Goal: Information Seeking & Learning: Understand process/instructions

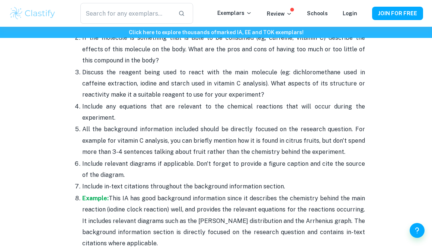
scroll to position [1047, 0]
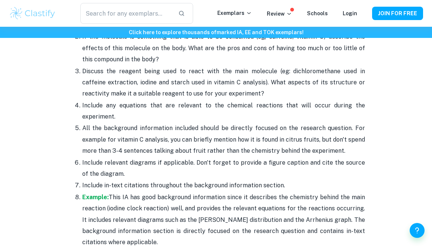
click at [194, 210] on span "he main reaction (iodine clock reaction) well, and provides the relevant equati…" at bounding box center [223, 220] width 283 height 52
click at [192, 192] on p "Example: This IA has good background information since it describes the chemist…" at bounding box center [223, 220] width 283 height 57
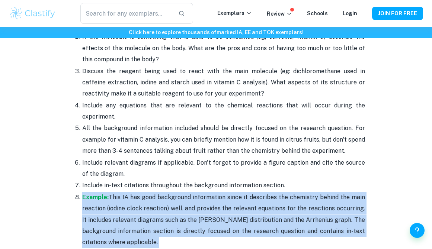
click at [192, 192] on p "Example: This IA has good background information since it describes the chemist…" at bounding box center [223, 220] width 283 height 57
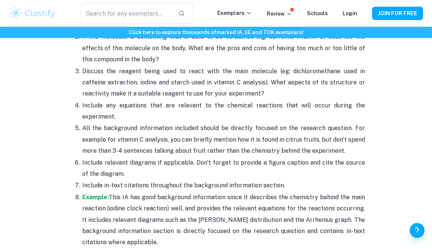
click at [192, 189] on p "Include in-text citations throughout the background information section." at bounding box center [223, 185] width 283 height 11
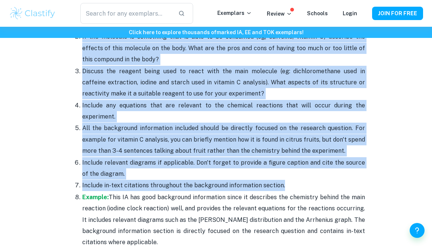
drag, startPoint x: 192, startPoint y: 189, endPoint x: 193, endPoint y: 50, distance: 138.9
click at [193, 50] on ol "Describe the structure of the main molecule being analyzed. Talk about what pro…" at bounding box center [216, 128] width 298 height 241
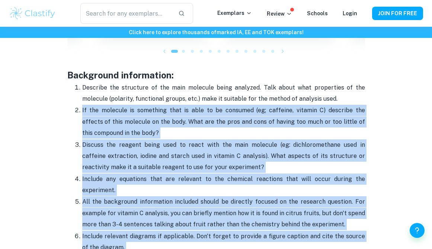
scroll to position [999, 0]
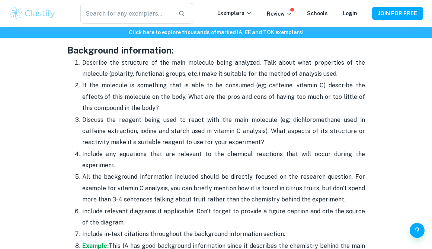
click at [190, 61] on p "Describe the structure of the main molecule being analyzed. Talk about what pro…" at bounding box center [223, 68] width 283 height 23
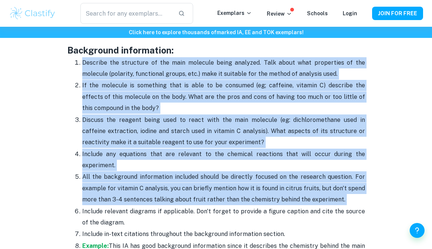
copy ol "Loremips dol sitametco ad eli sedd eiusmodt incid utlabore. Etdo magna aliq eni…"
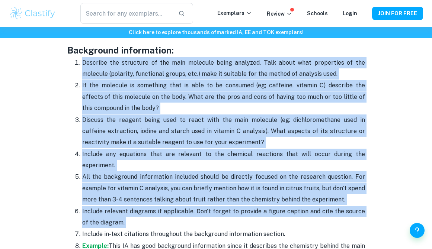
copy ol "Loremips dol sitametco ad eli sedd eiusmodt incid utlabore. Etdo magna aliq eni…"
drag, startPoint x: 190, startPoint y: 61, endPoint x: 168, endPoint y: 210, distance: 151.0
click at [168, 210] on ol "Describe the structure of the main molecule being analyzed. Talk about what pro…" at bounding box center [216, 177] width 298 height 241
click at [231, 88] on p "If the molecule is something that is able to be consumed (eg; caffeine, vitamin…" at bounding box center [223, 97] width 283 height 34
